Goal: Browse casually

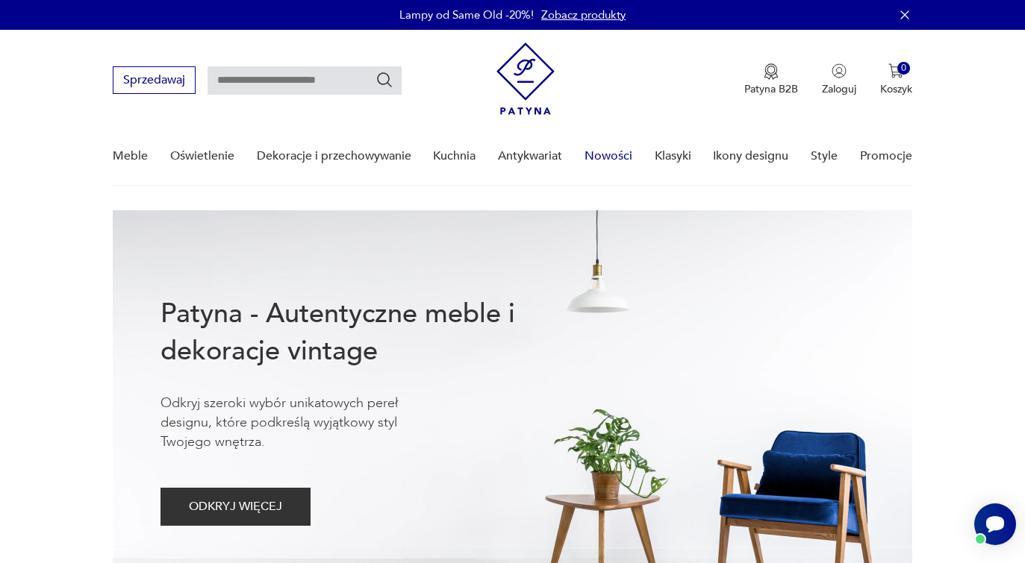
click at [602, 153] on link "Nowości" at bounding box center [608, 156] width 48 height 57
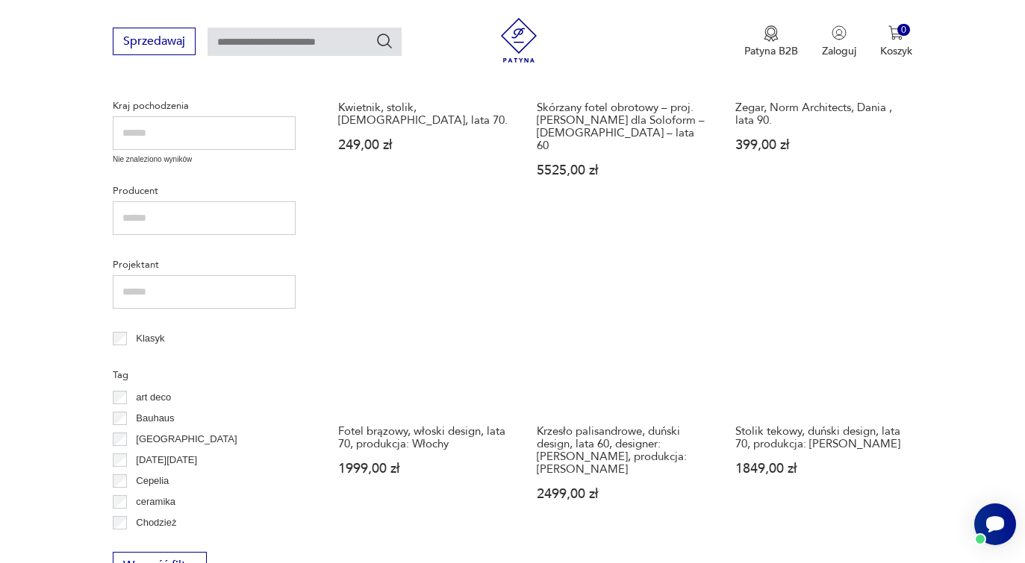
scroll to position [589, 0]
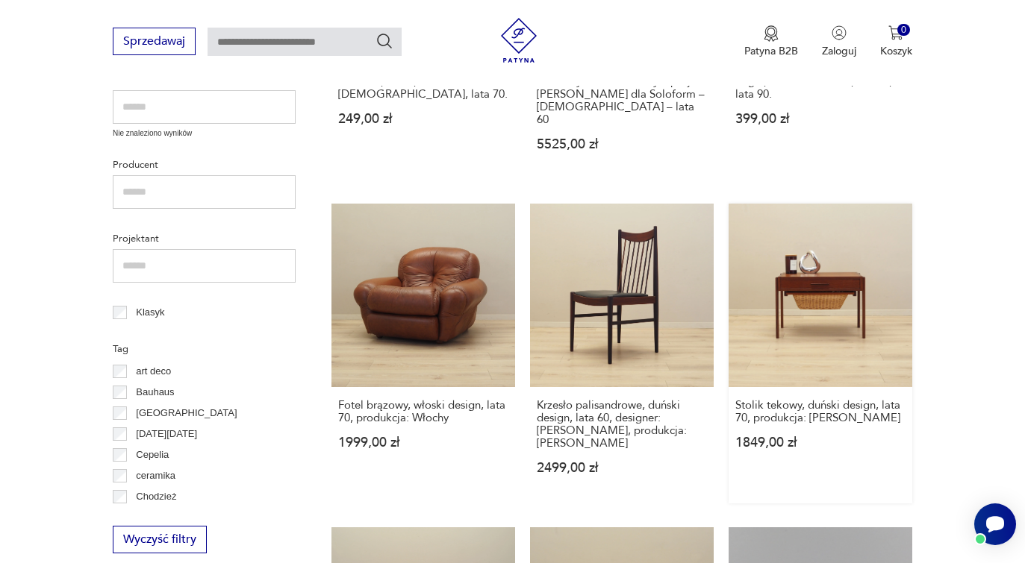
click at [826, 275] on link "Stolik tekowy, duński design, lata 70, produkcja: [PERSON_NAME] 1849,00 zł" at bounding box center [820, 354] width 184 height 300
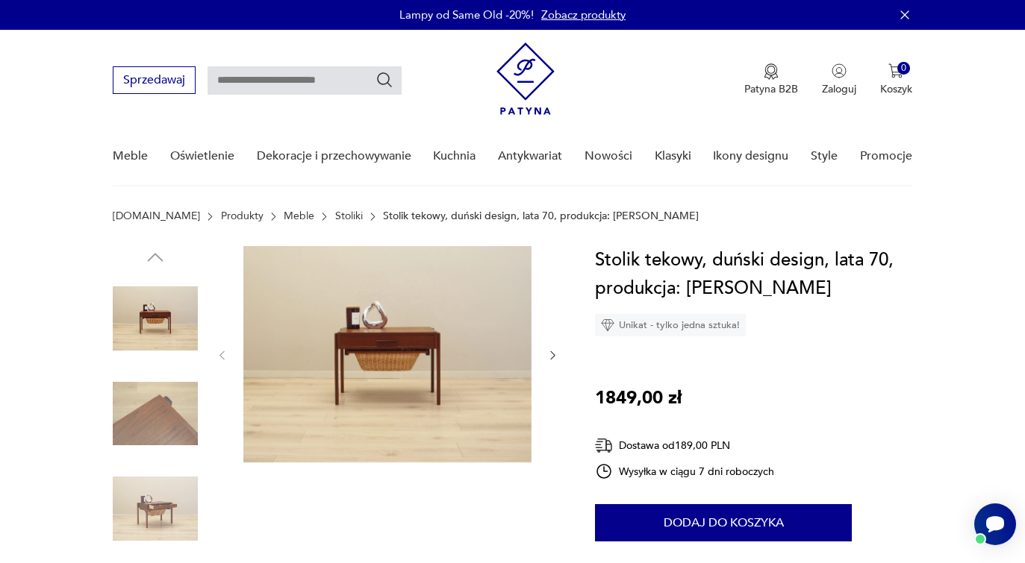
click at [550, 353] on icon "button" at bounding box center [552, 355] width 13 height 13
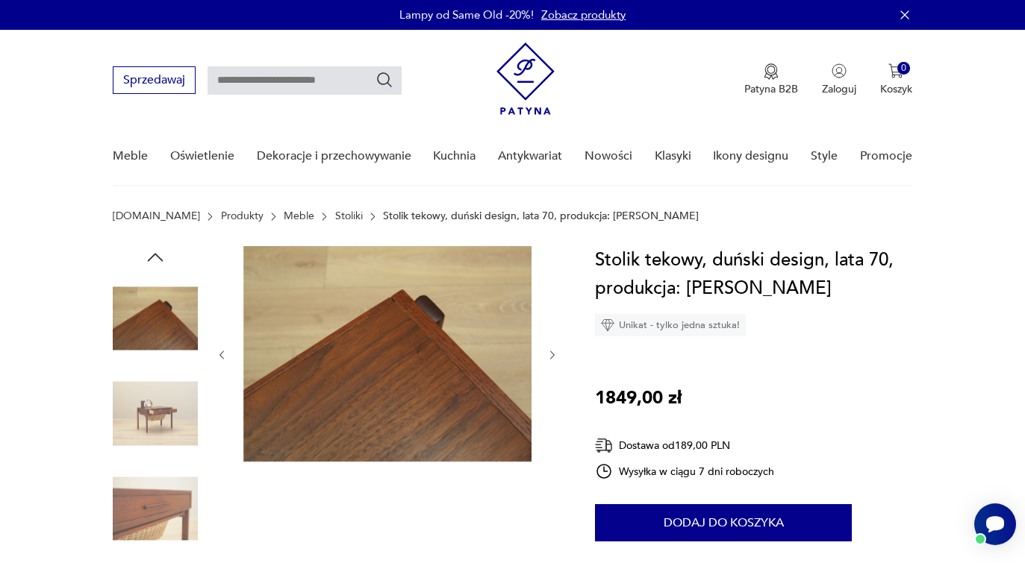
click at [551, 353] on icon "button" at bounding box center [552, 355] width 13 height 13
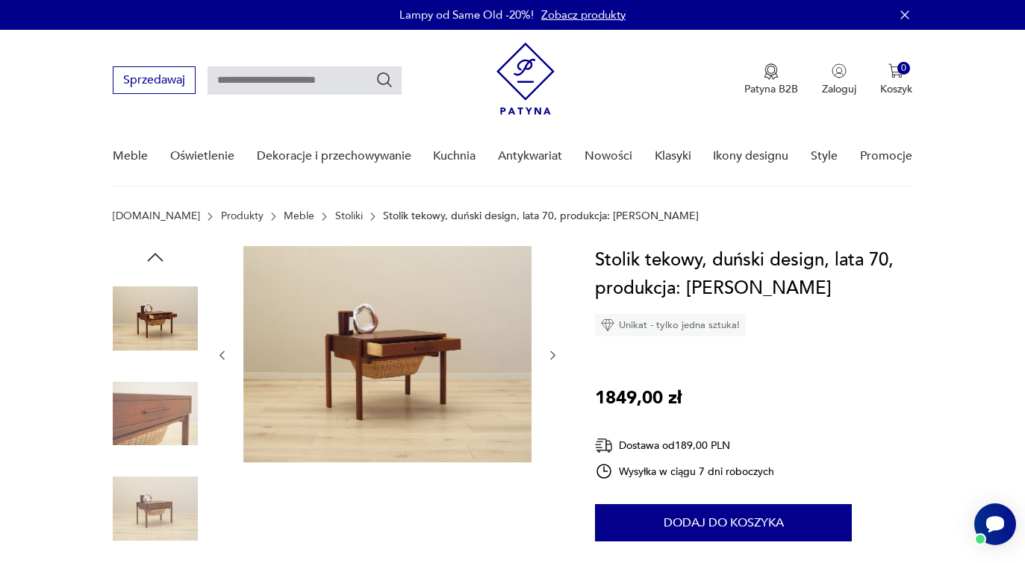
click at [548, 354] on icon "button" at bounding box center [552, 355] width 13 height 13
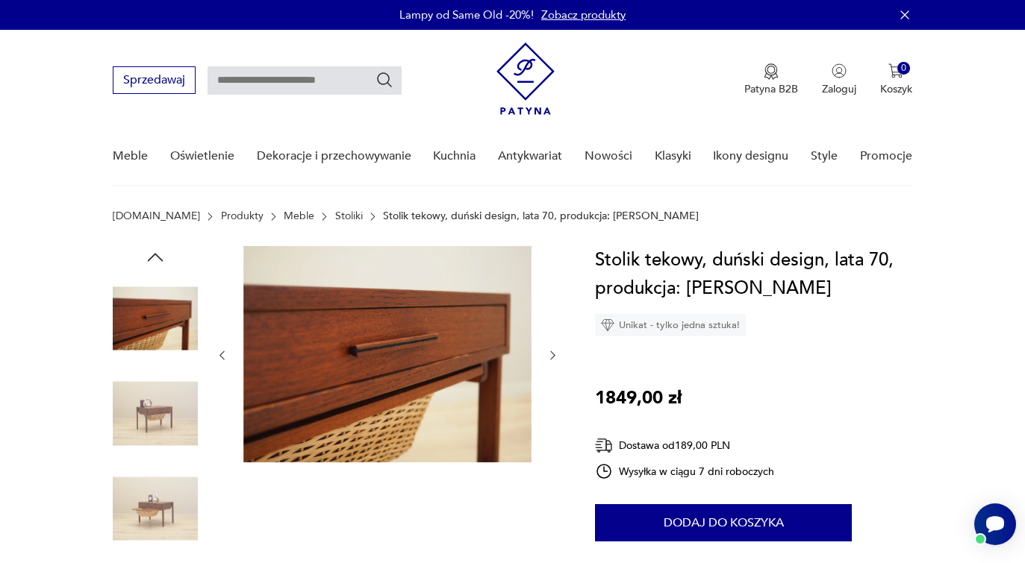
click at [550, 356] on icon "button" at bounding box center [552, 355] width 13 height 13
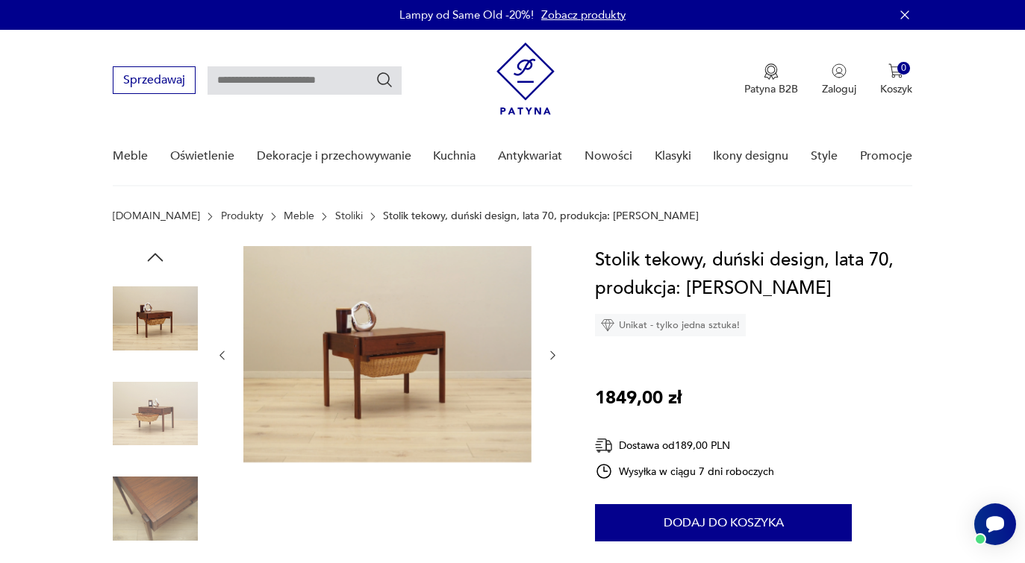
click at [550, 356] on icon "button" at bounding box center [552, 355] width 13 height 13
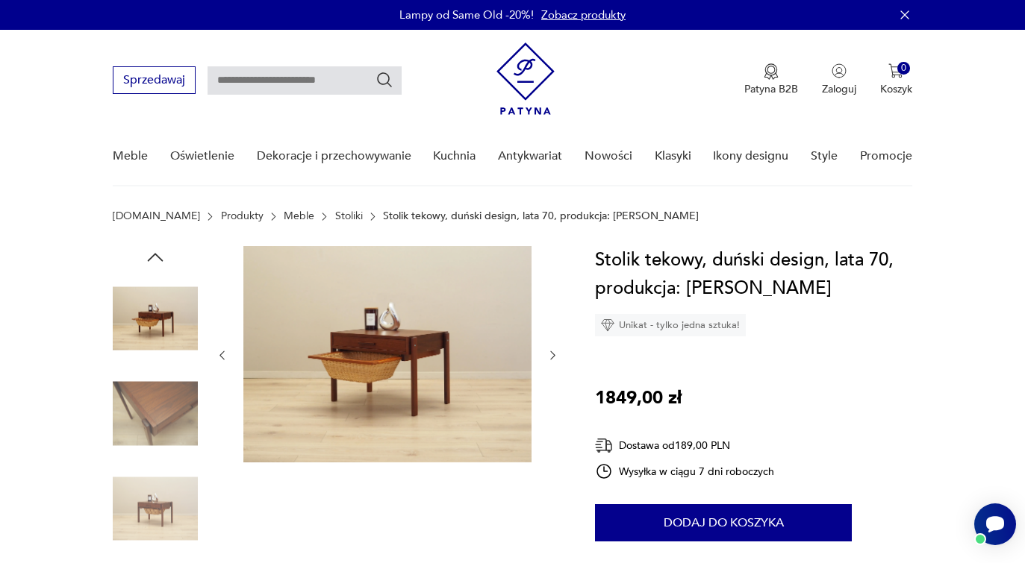
click at [550, 356] on icon "button" at bounding box center [552, 355] width 13 height 13
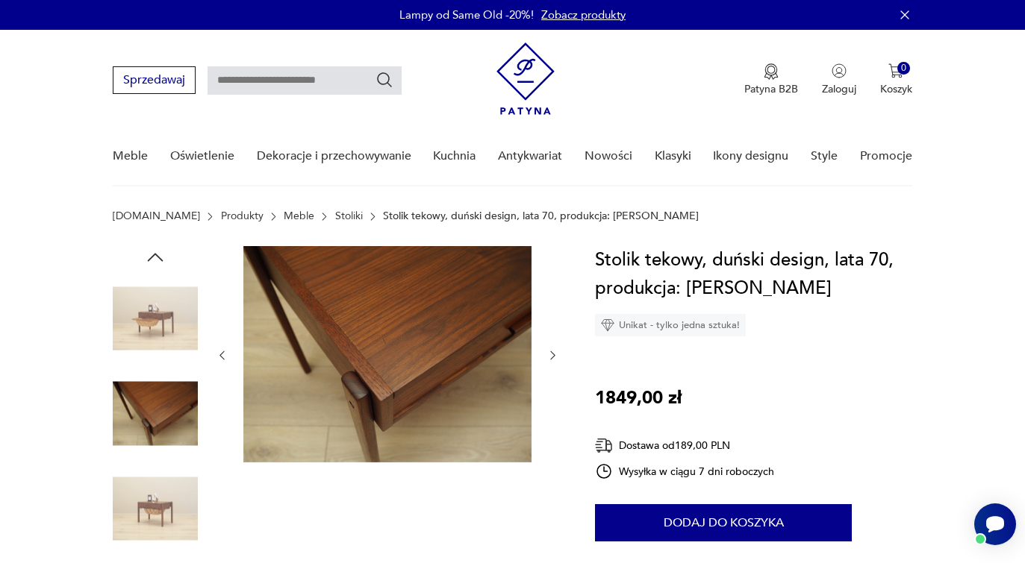
click at [550, 356] on icon "button" at bounding box center [552, 355] width 13 height 13
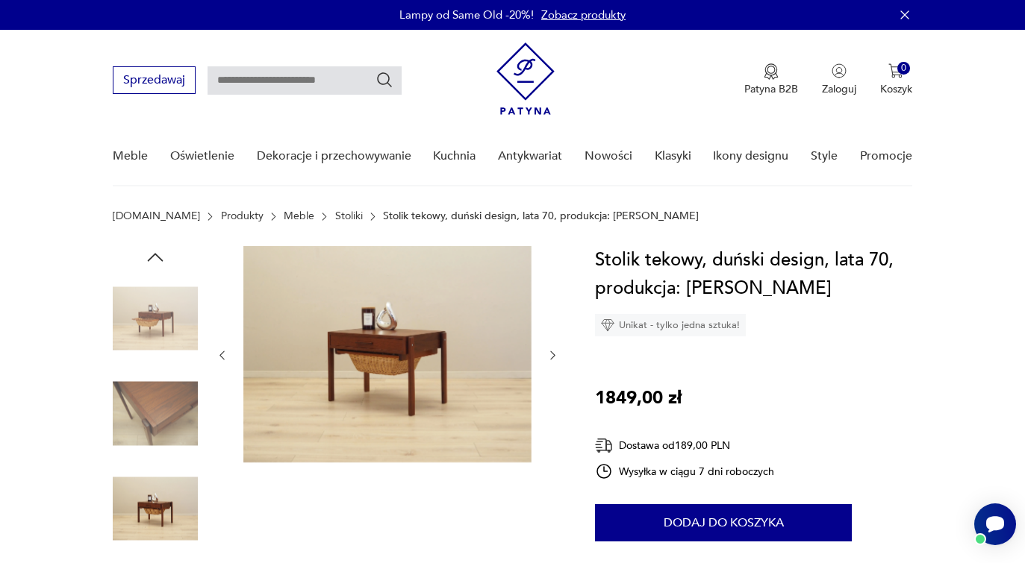
click at [550, 356] on icon "button" at bounding box center [552, 355] width 13 height 13
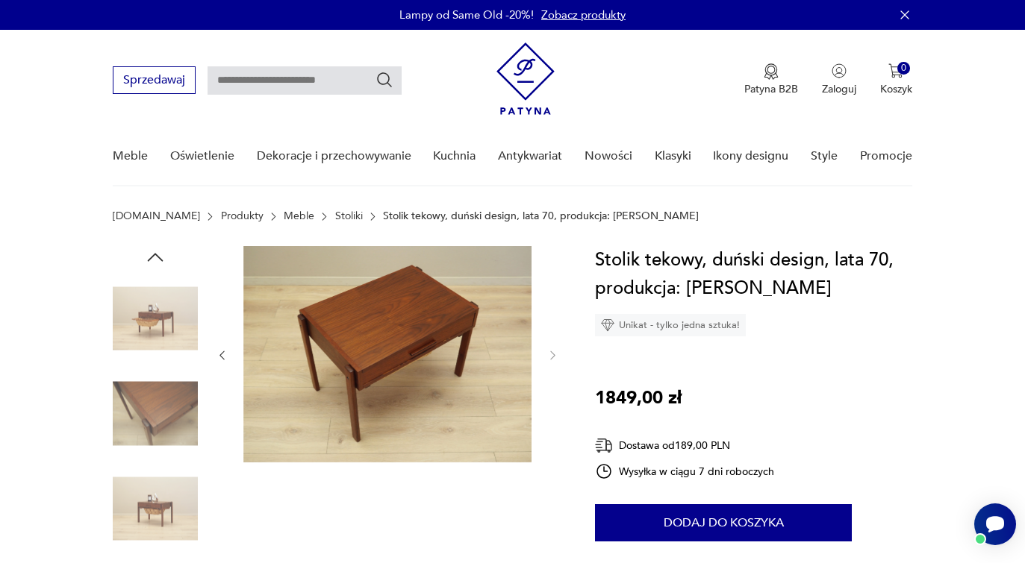
click at [550, 356] on icon "button" at bounding box center [552, 355] width 13 height 13
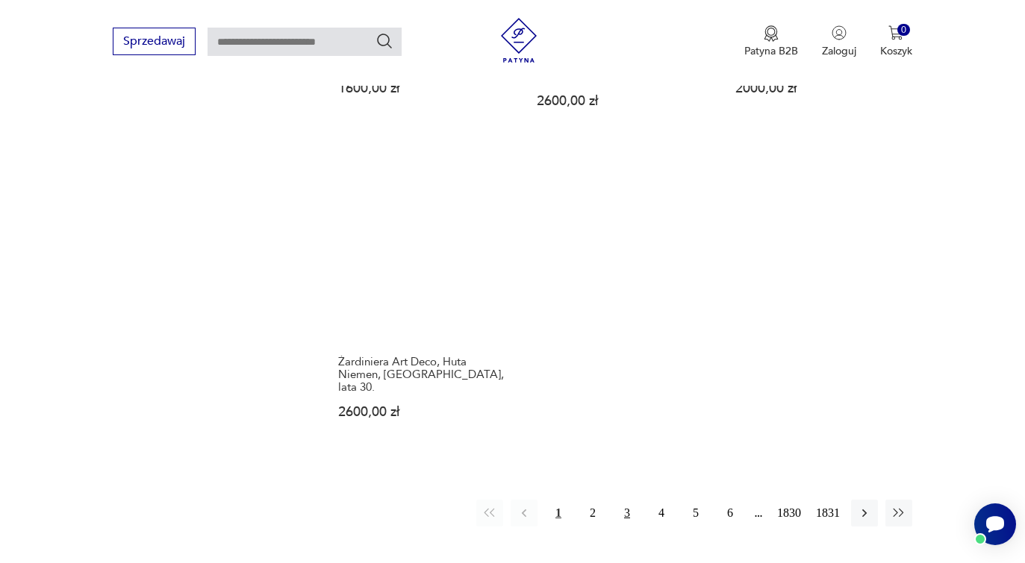
scroll to position [1866, 0]
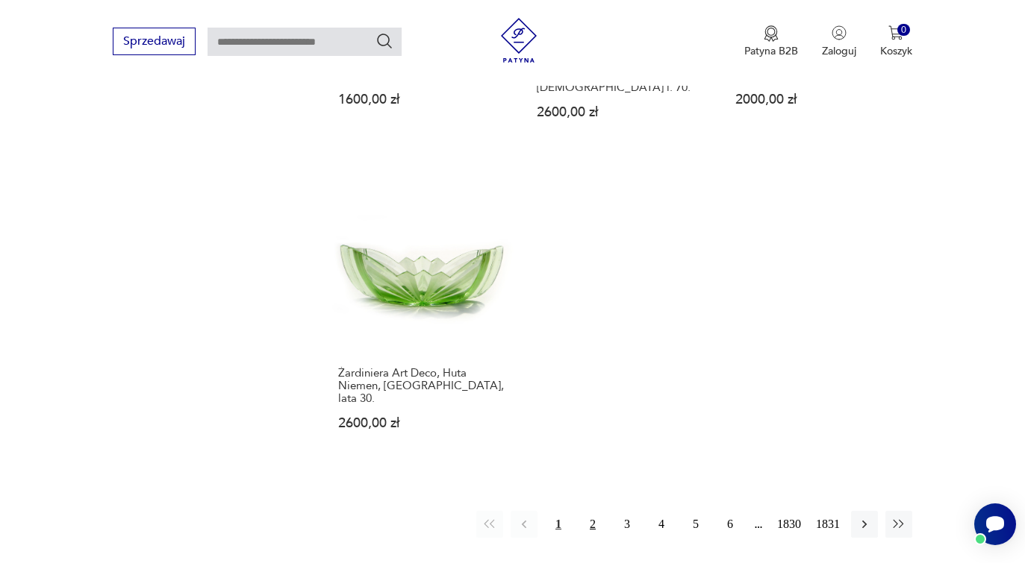
click at [592, 511] on button "2" at bounding box center [592, 524] width 27 height 27
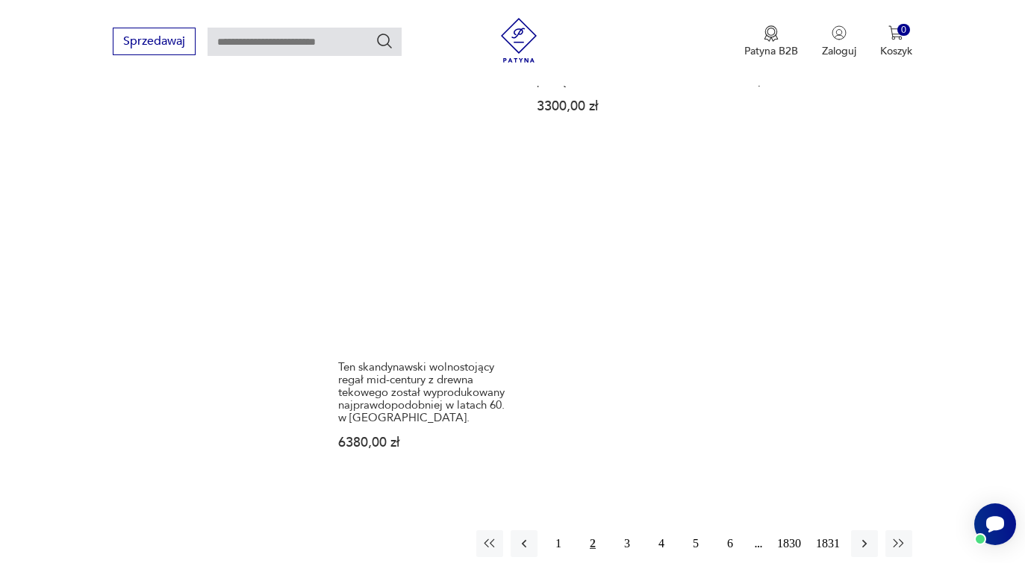
scroll to position [1835, 0]
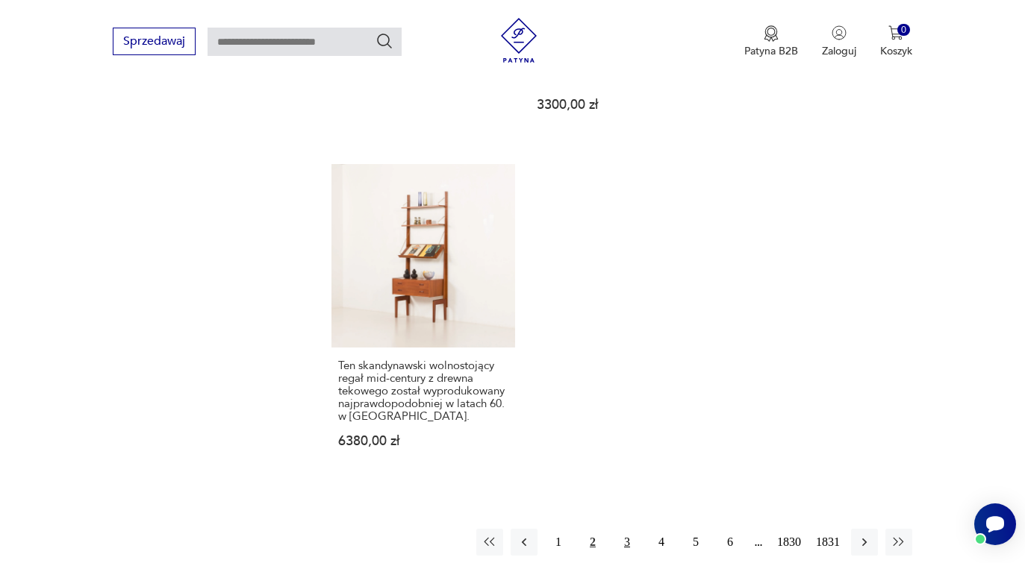
click at [625, 529] on button "3" at bounding box center [626, 542] width 27 height 27
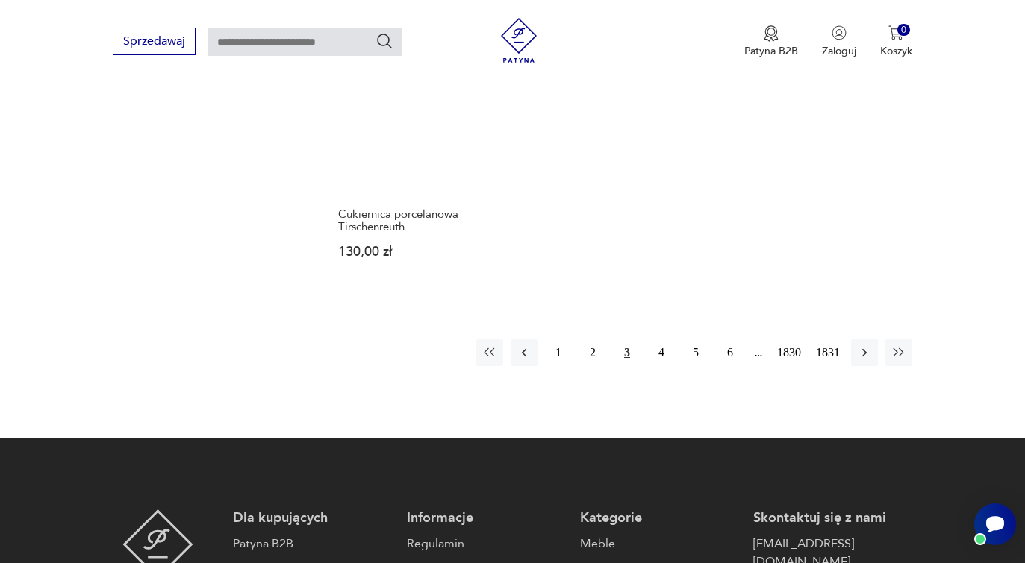
scroll to position [2059, 0]
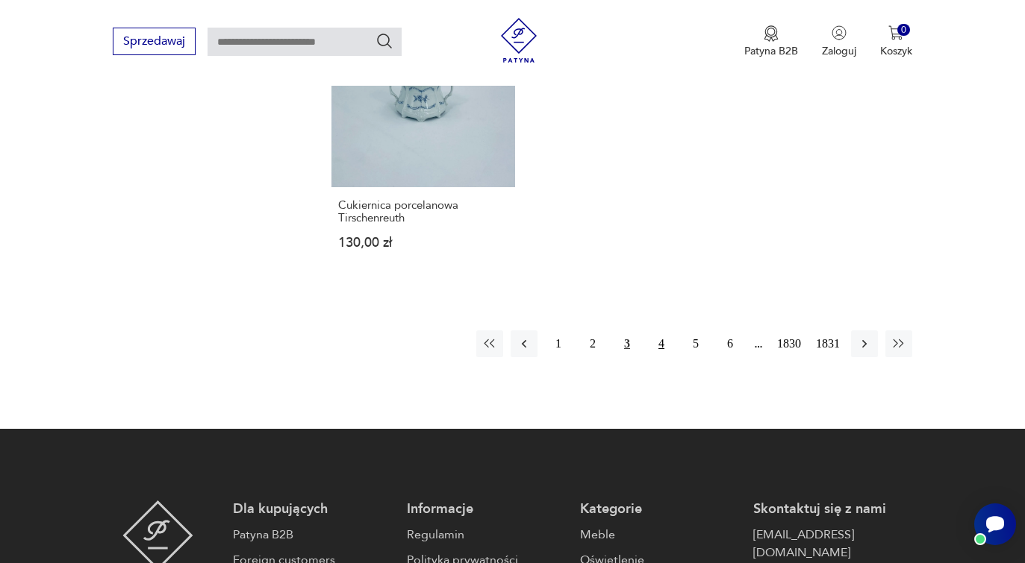
click at [658, 342] on button "4" at bounding box center [661, 344] width 27 height 27
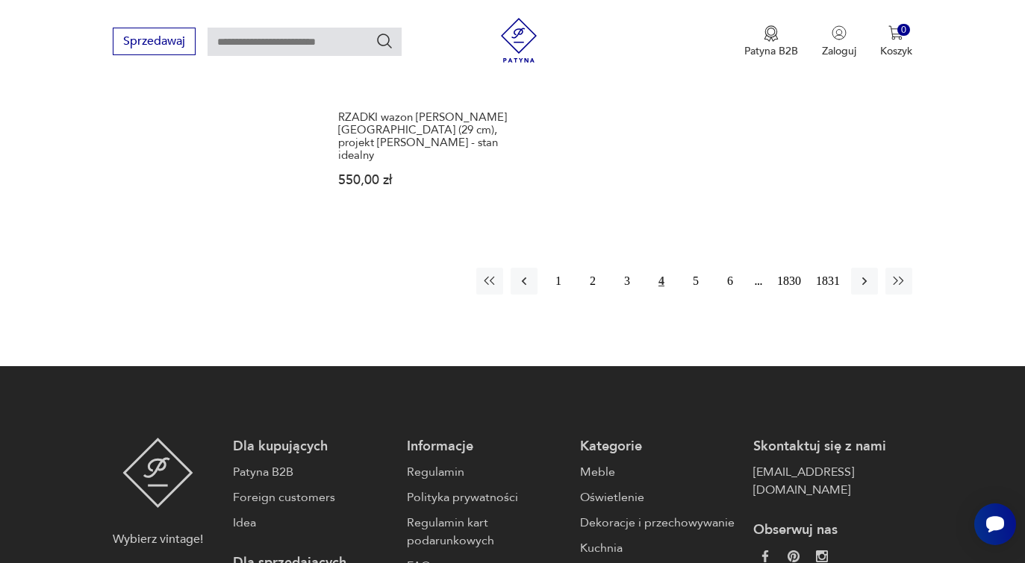
scroll to position [2059, 0]
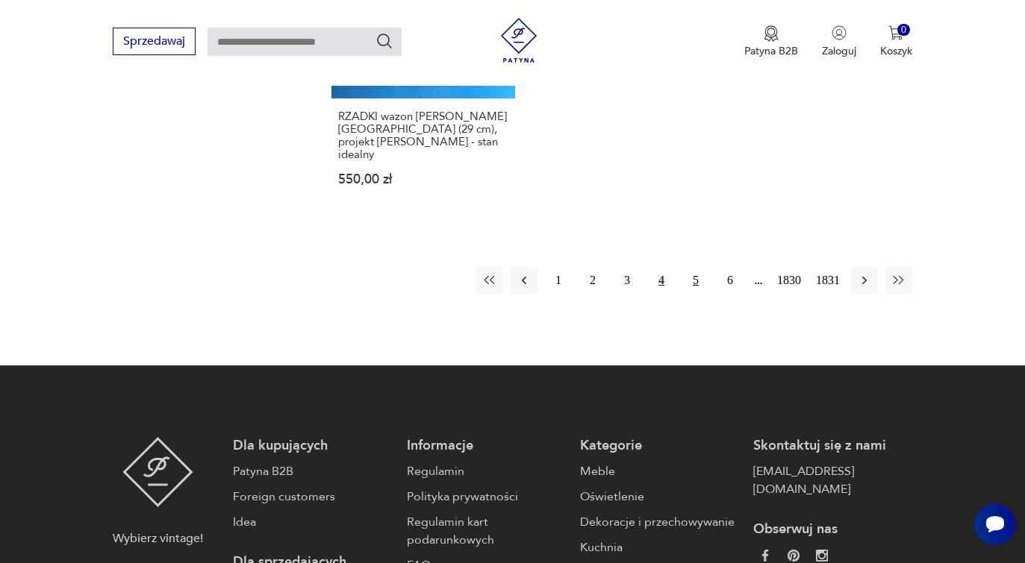
click at [694, 280] on button "5" at bounding box center [695, 280] width 27 height 27
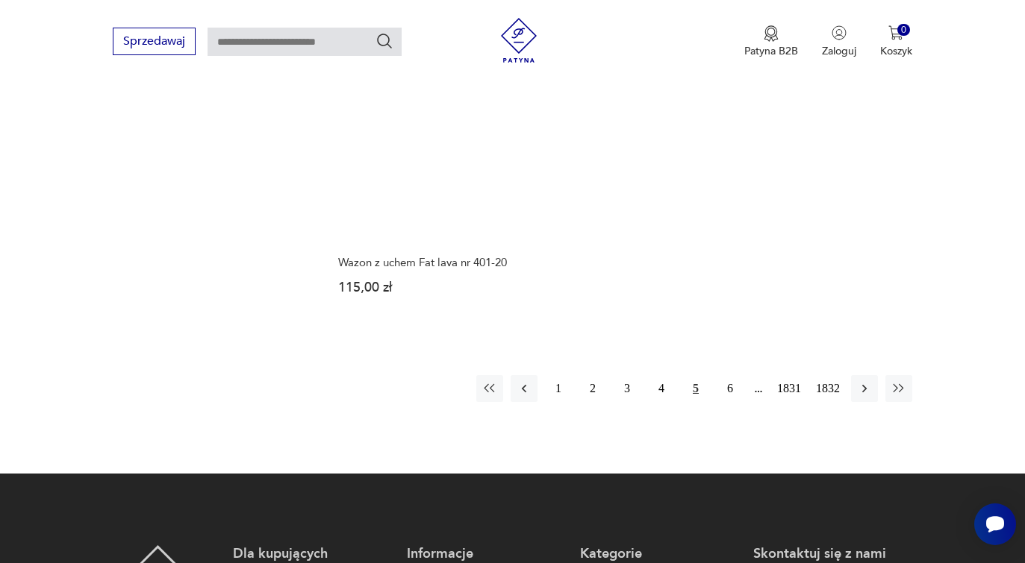
scroll to position [1984, 0]
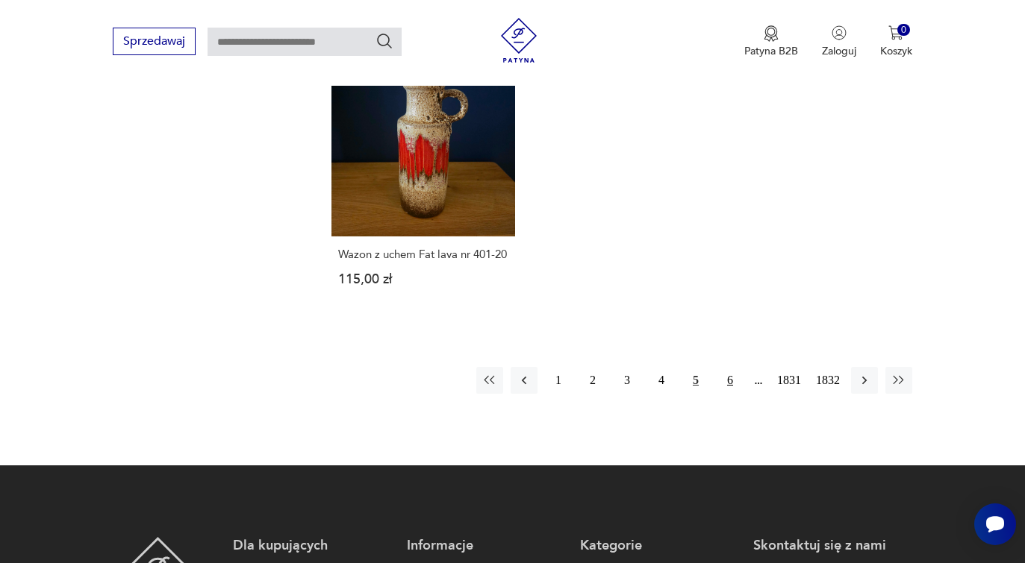
click at [732, 394] on button "6" at bounding box center [729, 380] width 27 height 27
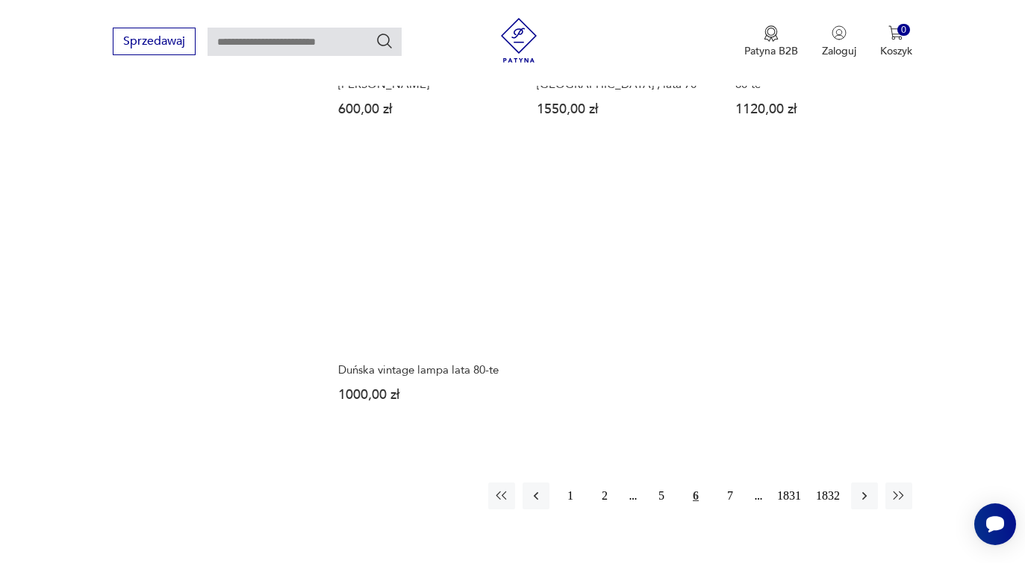
scroll to position [2134, 0]
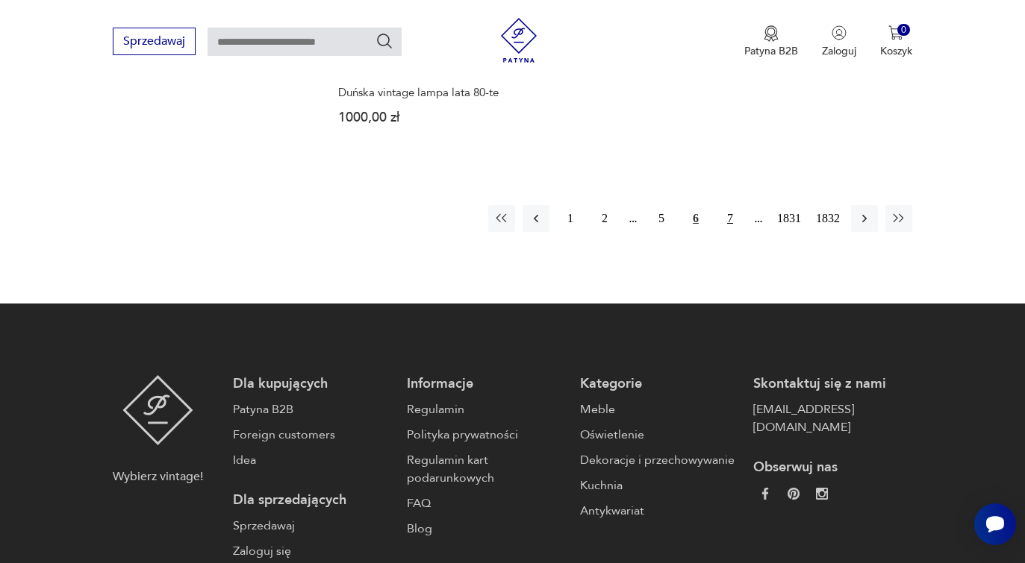
click at [729, 205] on button "7" at bounding box center [729, 218] width 27 height 27
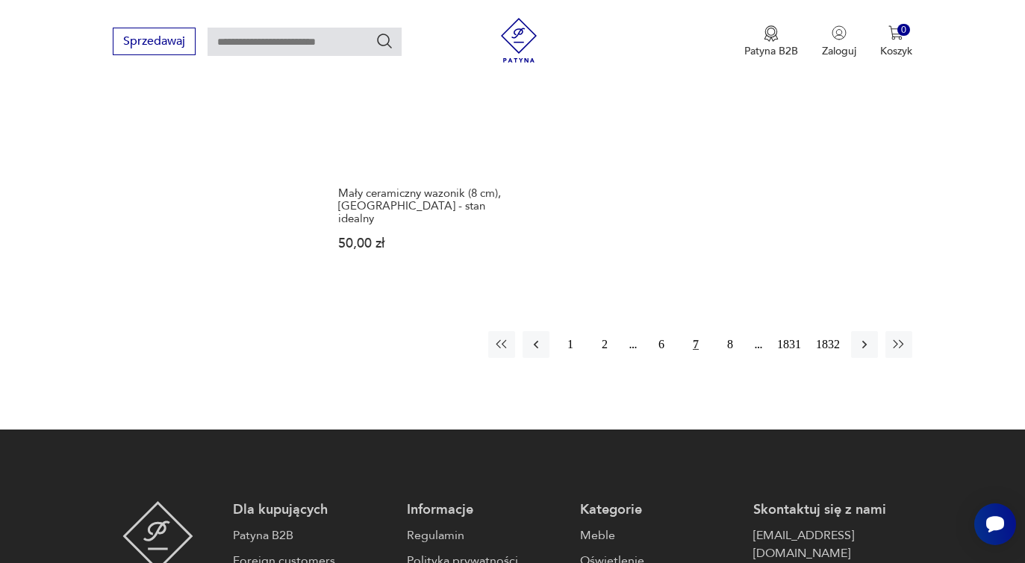
scroll to position [1984, 0]
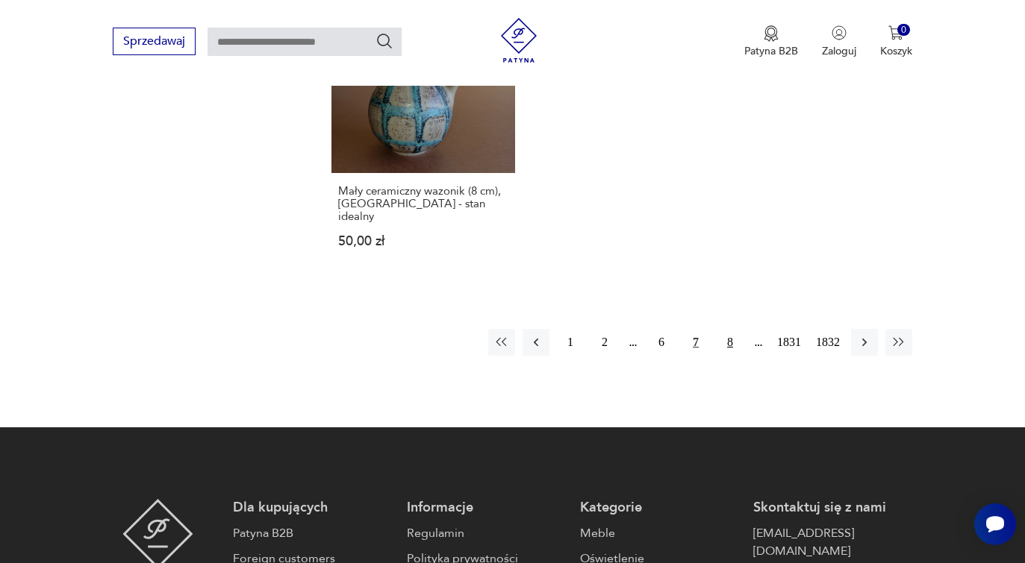
click at [733, 329] on button "8" at bounding box center [729, 342] width 27 height 27
